Goal: Transaction & Acquisition: Book appointment/travel/reservation

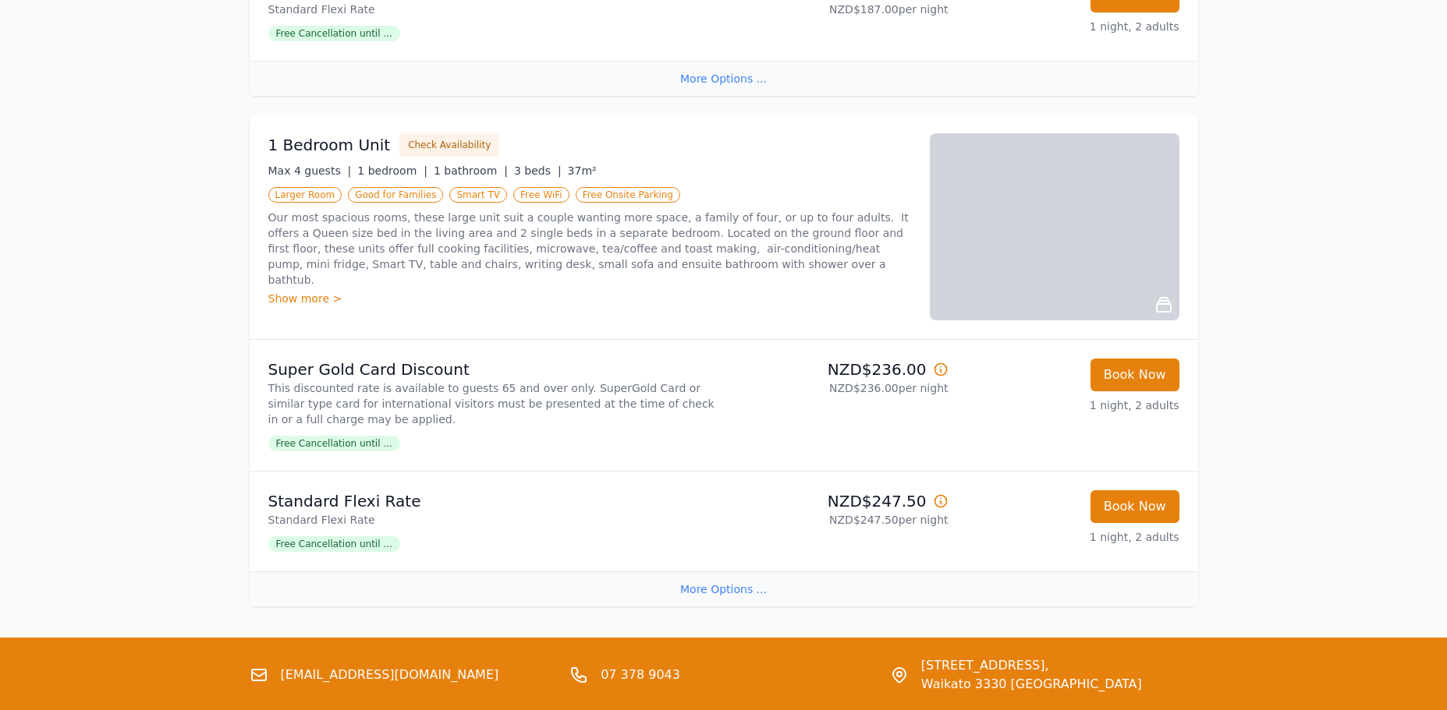
scroll to position [1716, 0]
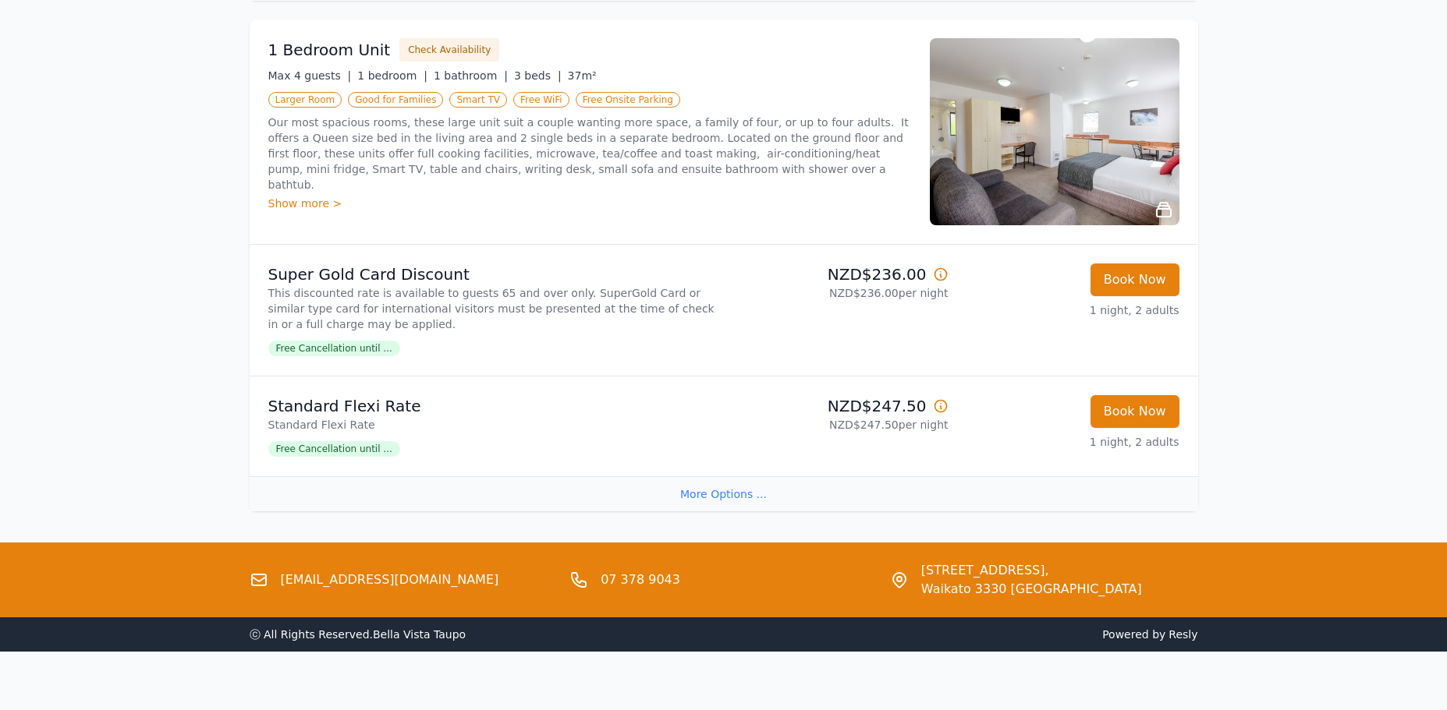
click at [730, 499] on div "More Options ..." at bounding box center [724, 494] width 948 height 35
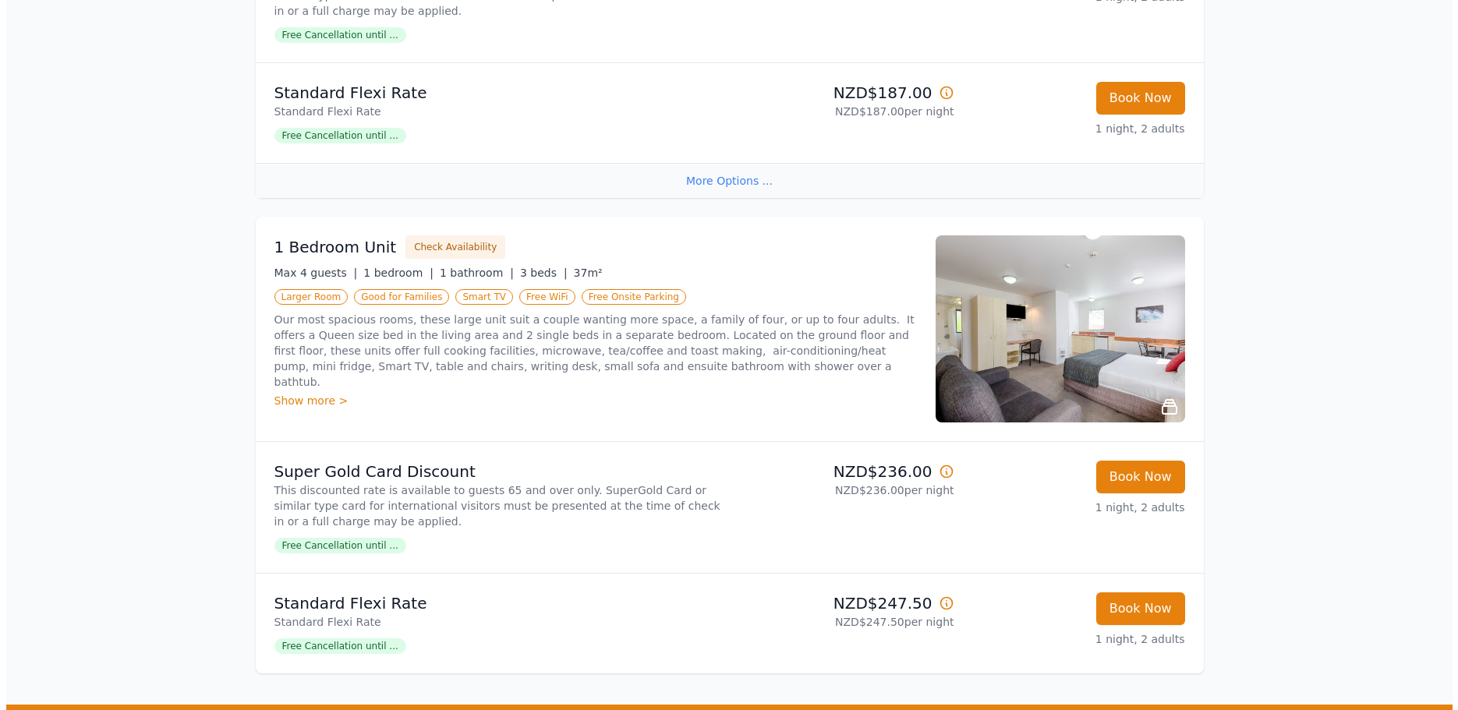
scroll to position [1463, 0]
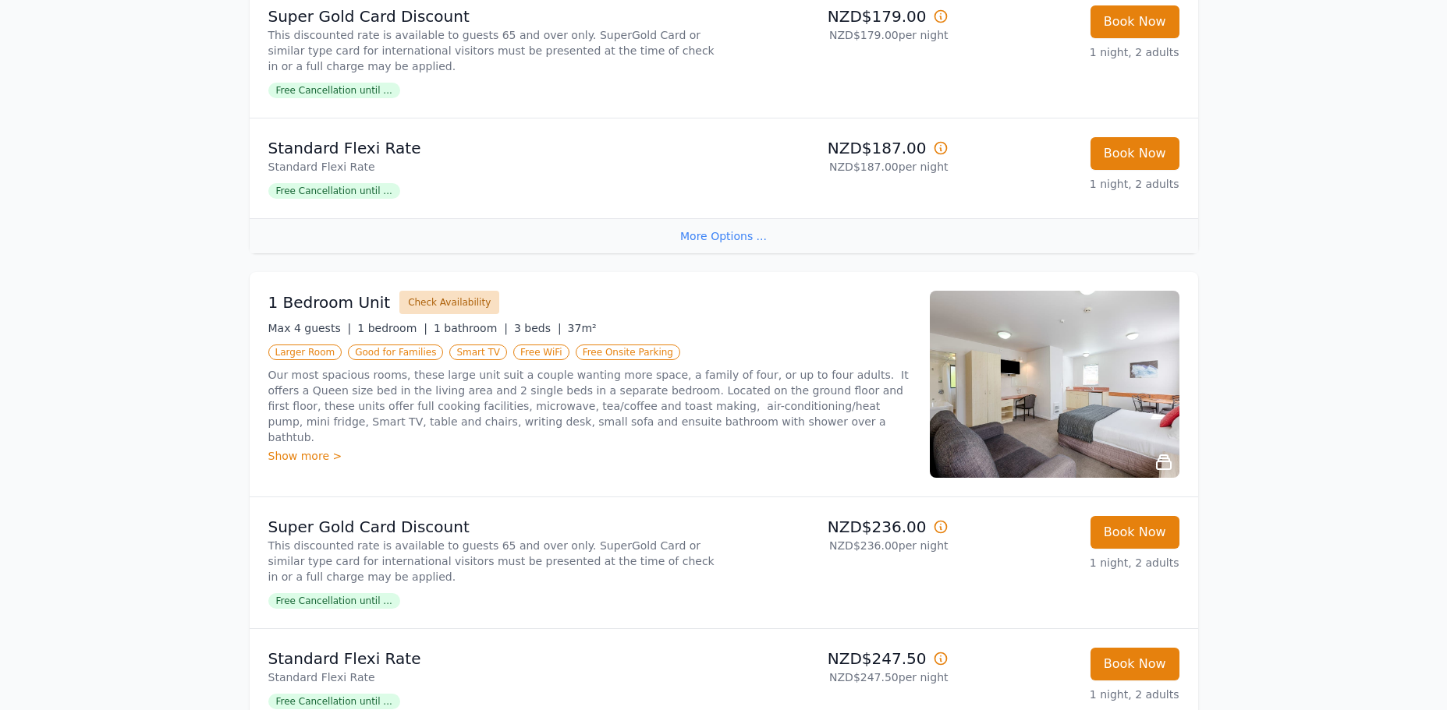
click at [423, 300] on button "Check Availability" at bounding box center [449, 302] width 100 height 23
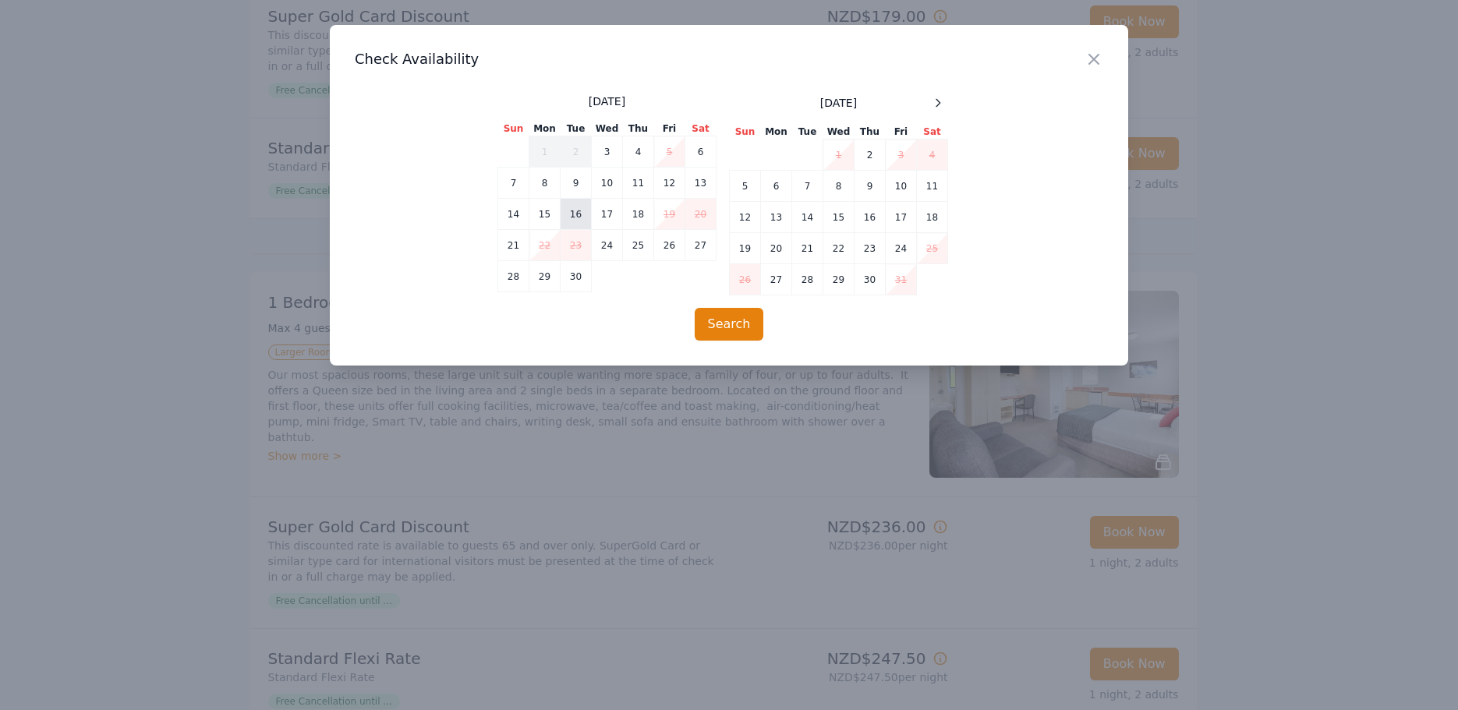
click at [572, 217] on td "16" at bounding box center [576, 214] width 31 height 31
click at [633, 216] on td "18" at bounding box center [638, 214] width 31 height 31
click at [732, 324] on button "Search" at bounding box center [729, 324] width 69 height 33
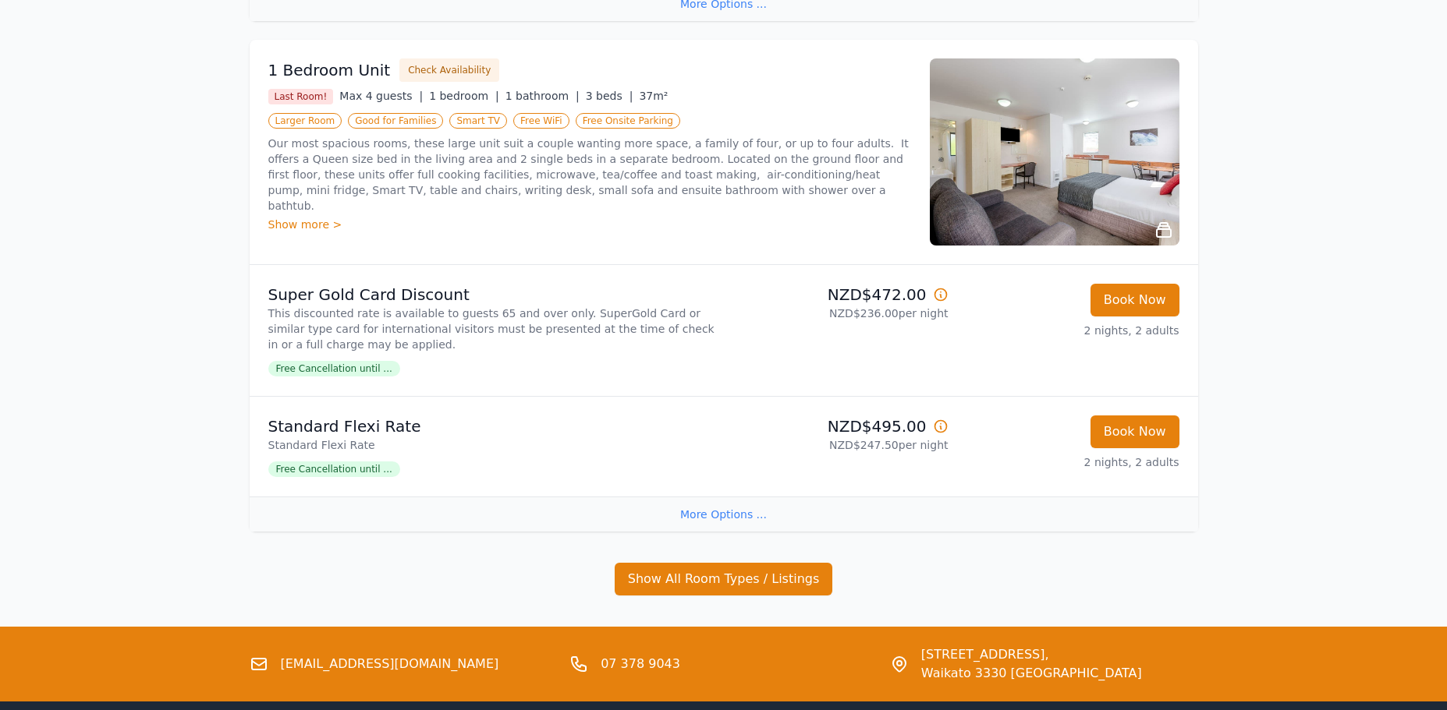
scroll to position [702, 0]
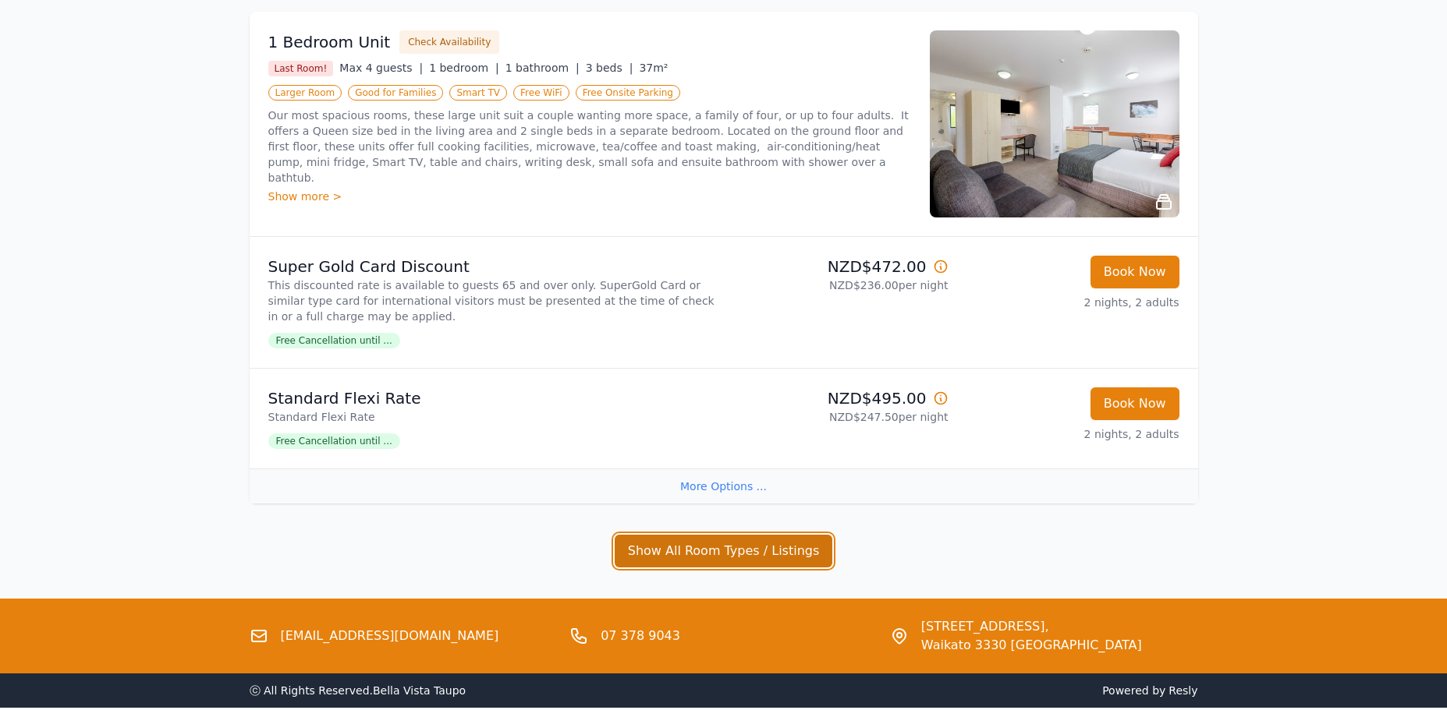
click at [735, 551] on button "Show All Room Types / Listings" at bounding box center [724, 551] width 218 height 33
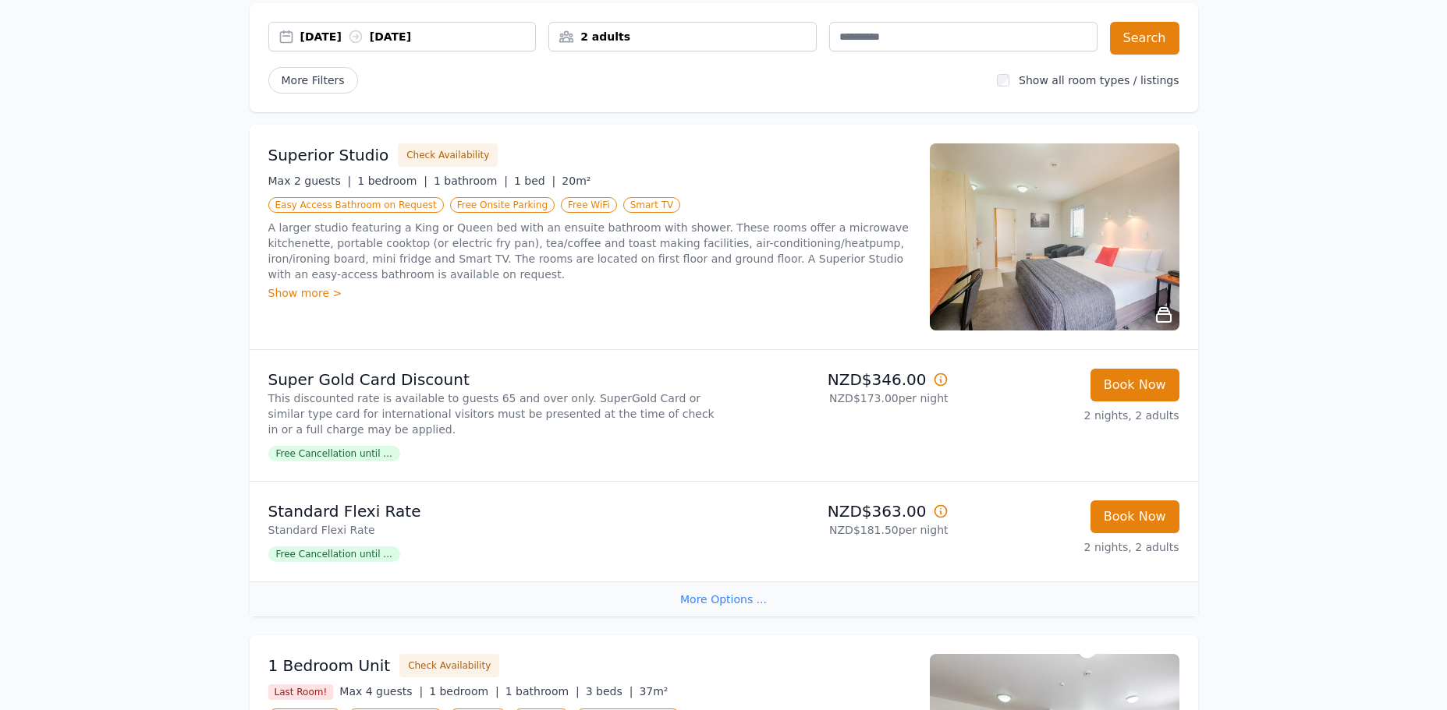
scroll to position [0, 0]
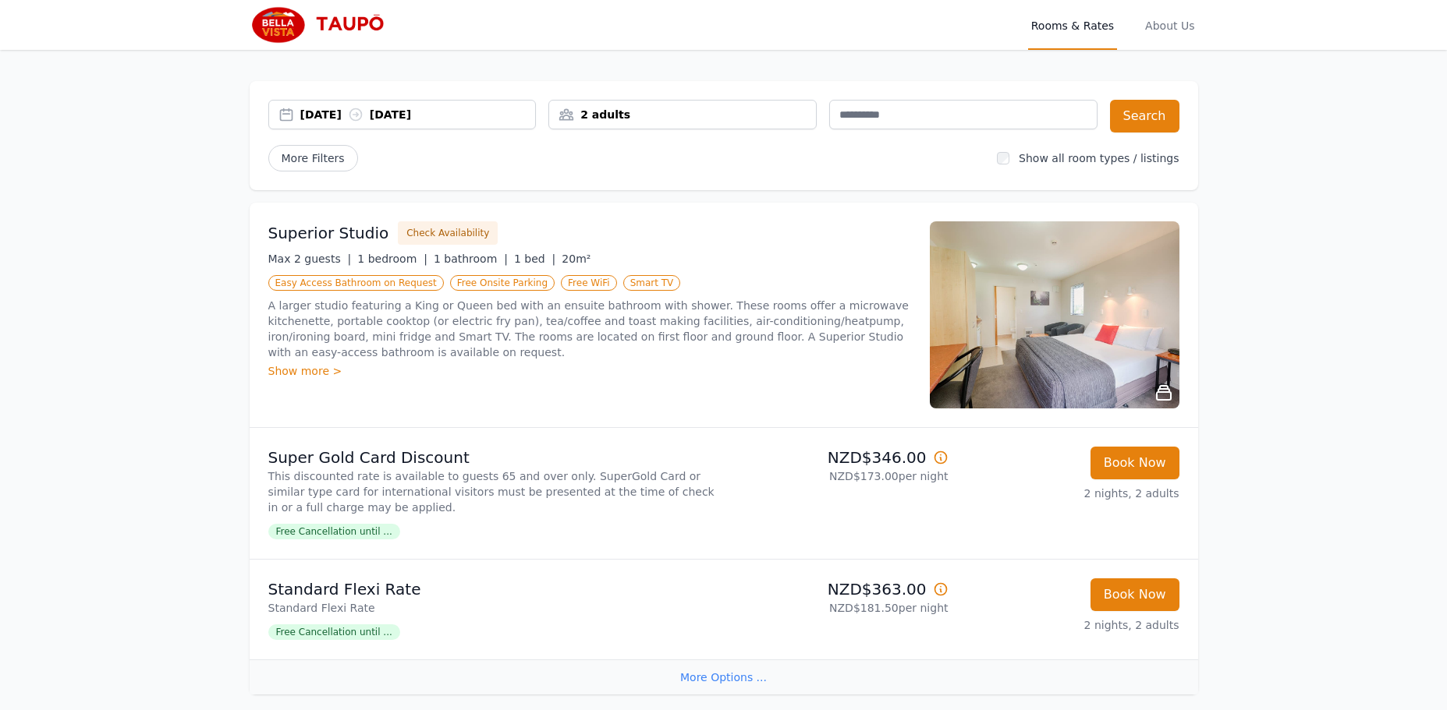
click at [636, 123] on div "2 adults" at bounding box center [682, 115] width 268 height 30
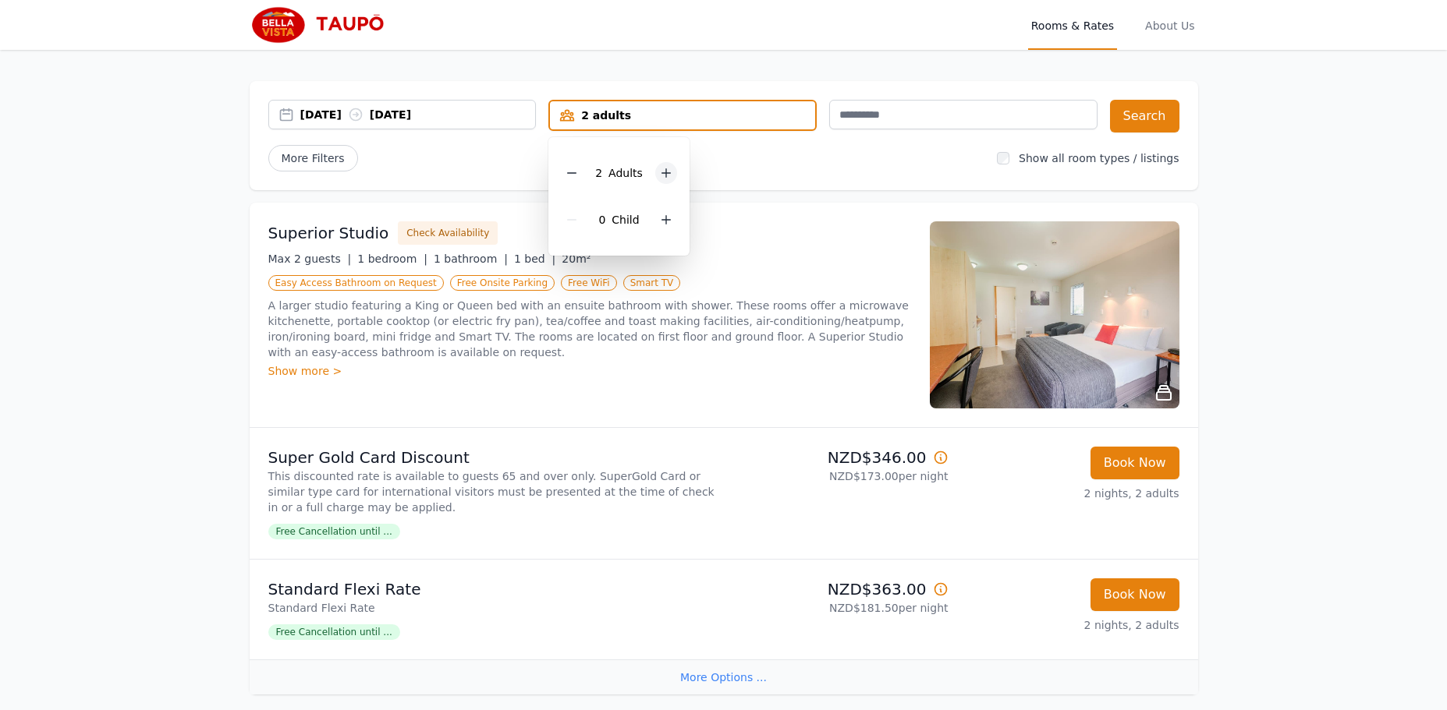
click at [660, 172] on icon at bounding box center [666, 173] width 12 height 12
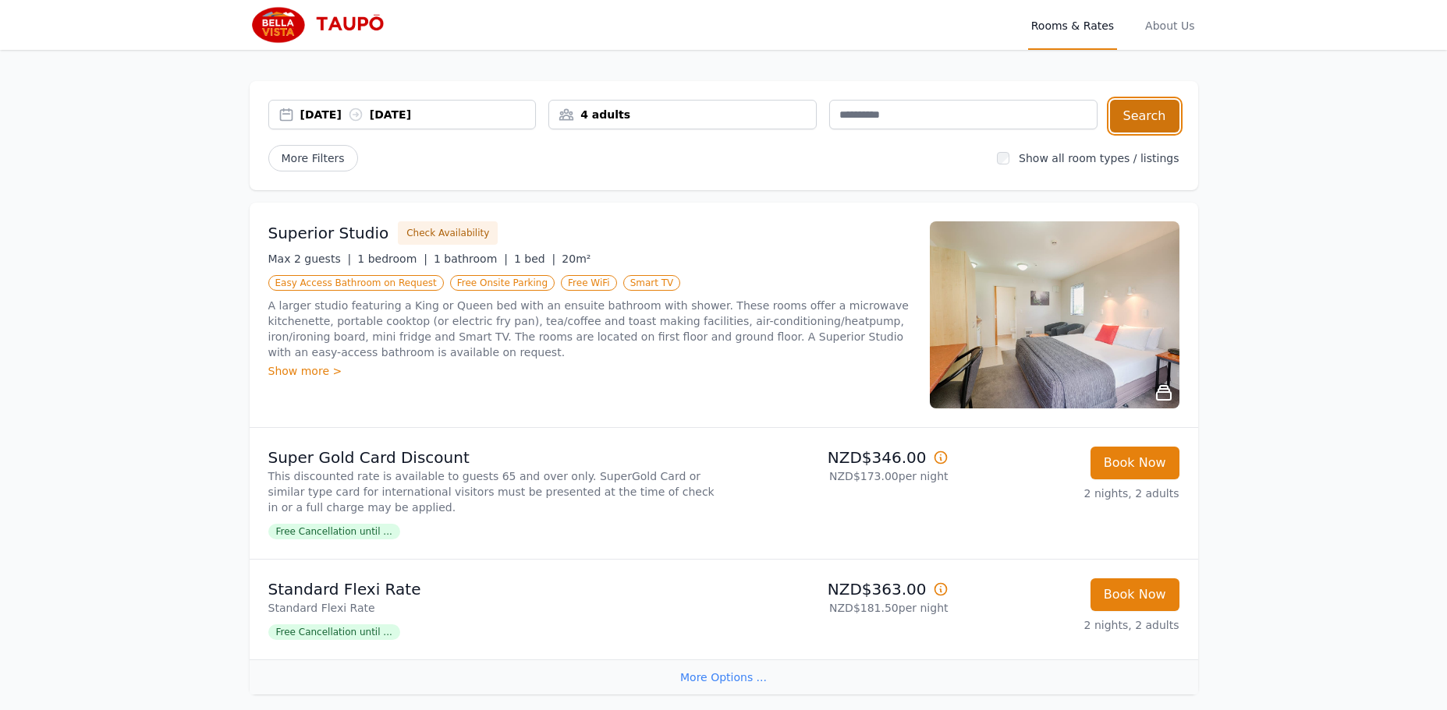
click at [1136, 119] on button "Search" at bounding box center [1144, 116] width 69 height 33
